Goal: Navigation & Orientation: Find specific page/section

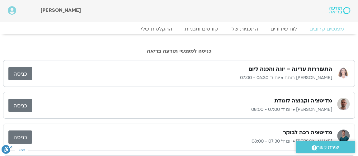
click at [12, 72] on link "כניסה" at bounding box center [20, 73] width 24 height 13
